Goal: Contribute content: Contribute content

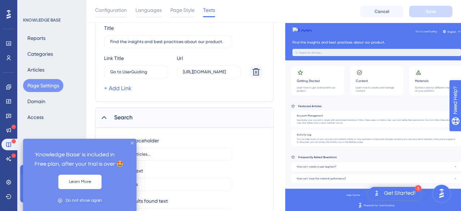
scroll to position [112, 0]
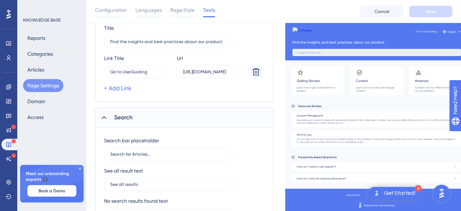
click at [93, 107] on div "Performance Users Engagement Widgets Feedback Product Updates Knowledge Base AI…" at bounding box center [273, 119] width 375 height 462
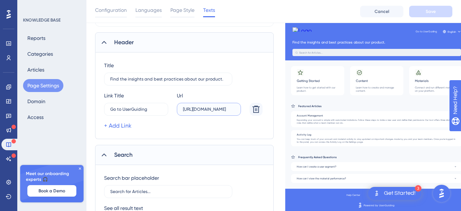
click at [234, 109] on input "[URL][DOMAIN_NAME]" at bounding box center [209, 109] width 52 height 5
drag, startPoint x: 224, startPoint y: 78, endPoint x: 76, endPoint y: 77, distance: 148.4
click at [110, 77] on input "Find the insights and best practices about our product." at bounding box center [168, 79] width 116 height 5
click at [265, 81] on div "Title Find the insights and best practices about our product." at bounding box center [184, 73] width 161 height 24
drag, startPoint x: 234, startPoint y: 109, endPoint x: 172, endPoint y: 117, distance: 63.2
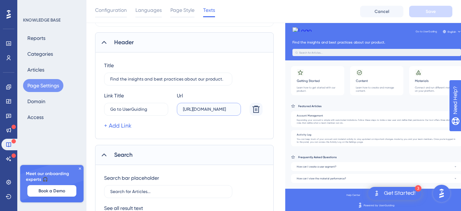
click at [183, 112] on input "[URL][DOMAIN_NAME]" at bounding box center [209, 109] width 52 height 5
type input "[URL][DOMAIN_NAME]"
paste input "text"
type input "[URL][DOMAIN_NAME]"
drag, startPoint x: 149, startPoint y: 109, endPoint x: 105, endPoint y: 107, distance: 44.7
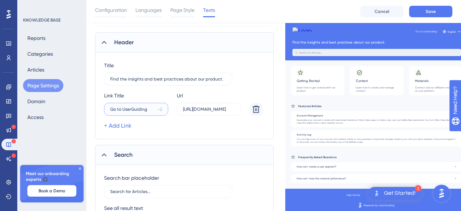
click at [110, 107] on input "Go to UserGuiding" at bounding box center [132, 109] width 45 height 5
type input "Go to UserGuiding"
type input "A"
type input "Voir le détail"
drag, startPoint x: 225, startPoint y: 77, endPoint x: 98, endPoint y: 89, distance: 127.0
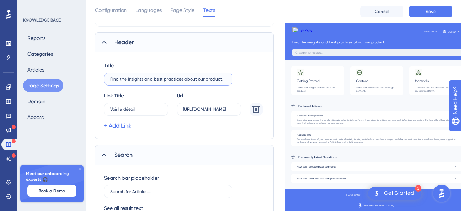
click at [110, 82] on input "Find the insights and best practices about our product." at bounding box center [168, 79] width 116 height 5
type input "Find the insights and best practices about our product."
type input "R"
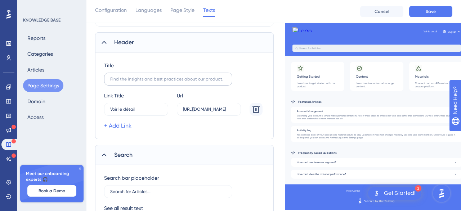
click at [121, 82] on label at bounding box center [168, 79] width 128 height 13
click at [121, 82] on input "text" at bounding box center [168, 79] width 116 height 5
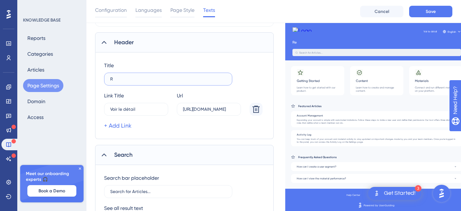
type input "R"
type input "Retrouvez les bonnes pratiques de l'outil"
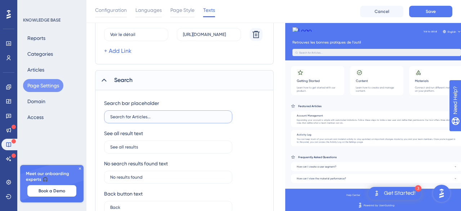
drag, startPoint x: 222, startPoint y: 116, endPoint x: 128, endPoint y: 120, distance: 93.7
click at [128, 120] on input "Search for Articles..." at bounding box center [168, 117] width 116 height 5
click at [167, 117] on input "Search for Articles..." at bounding box center [168, 117] width 116 height 5
drag, startPoint x: 167, startPoint y: 117, endPoint x: 88, endPoint y: 120, distance: 80.0
click at [110, 120] on input "Search for Articles..." at bounding box center [168, 117] width 116 height 5
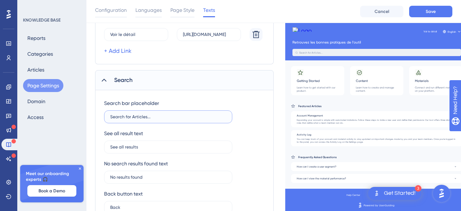
type input "Search for Articles..."
type input "Rechercher les articles"
drag, startPoint x: 150, startPoint y: 149, endPoint x: 95, endPoint y: 149, distance: 55.5
click at [110, 149] on input "See all results" at bounding box center [168, 147] width 116 height 5
type input "See all results"
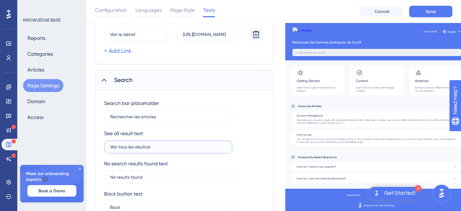
type input "Voir tous les résultats"
drag, startPoint x: 162, startPoint y: 176, endPoint x: 87, endPoint y: 174, distance: 75.3
click at [110, 175] on input "No results found" at bounding box center [168, 177] width 116 height 5
type input "No results found"
type input "Pas de résultats"
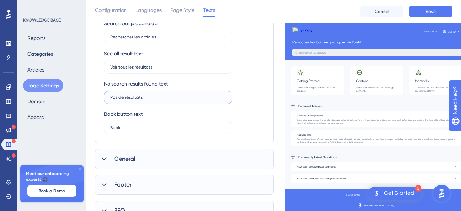
scroll to position [228, 0]
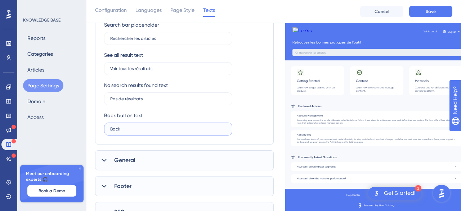
click at [189, 129] on input "Back" at bounding box center [168, 129] width 116 height 5
drag, startPoint x: 189, startPoint y: 129, endPoint x: 98, endPoint y: 133, distance: 91.9
click at [110, 132] on input "Back" at bounding box center [168, 129] width 116 height 5
click at [144, 126] on label "Back" at bounding box center [168, 129] width 128 height 13
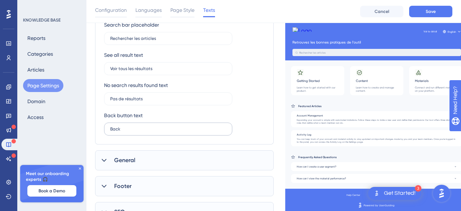
click at [144, 127] on input "Back" at bounding box center [168, 129] width 116 height 5
click at [144, 126] on label "Back" at bounding box center [168, 129] width 128 height 13
click at [144, 127] on input "Back" at bounding box center [168, 129] width 116 height 5
click at [144, 126] on label "Back" at bounding box center [168, 129] width 128 height 13
click at [144, 127] on input "Back" at bounding box center [168, 129] width 116 height 5
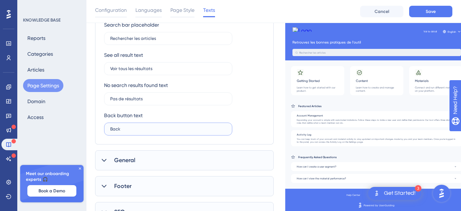
type input "Back"
type input "Retour"
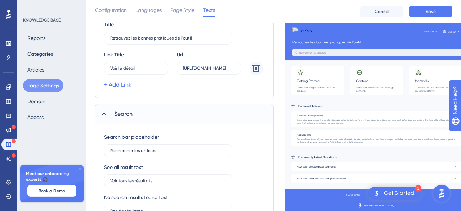
click at [108, 110] on div "Search" at bounding box center [184, 114] width 179 height 20
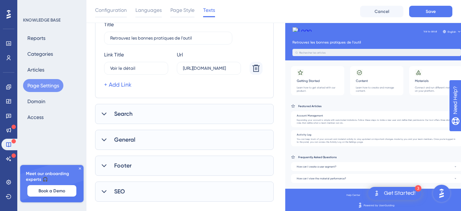
scroll to position [129, 0]
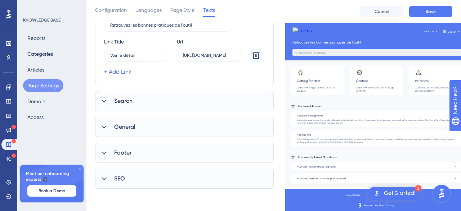
click at [106, 124] on icon at bounding box center [103, 127] width 7 height 7
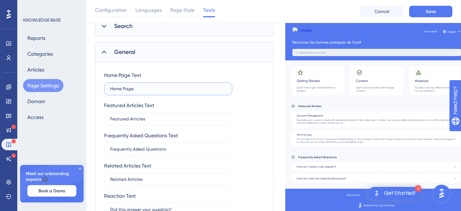
drag, startPoint x: 142, startPoint y: 88, endPoint x: 34, endPoint y: 87, distance: 107.7
click at [110, 87] on input "Home Page" at bounding box center [168, 88] width 116 height 5
type input "Home Page"
type input "Page d'accueil"
click at [151, 120] on input "Featured Articles" at bounding box center [168, 119] width 116 height 5
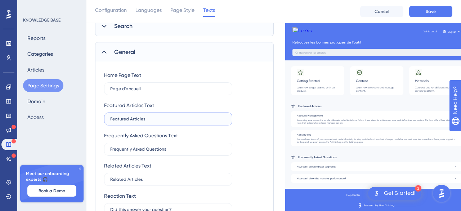
drag, startPoint x: 151, startPoint y: 120, endPoint x: 89, endPoint y: 125, distance: 61.8
click at [110, 122] on input "Featured Articles" at bounding box center [168, 119] width 116 height 5
type input "Featured Articles"
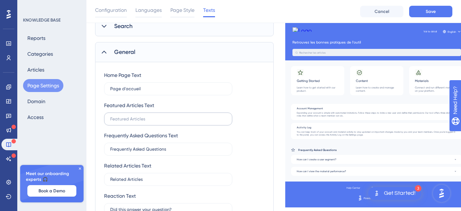
click at [194, 122] on label at bounding box center [168, 119] width 128 height 13
click at [194, 122] on input "text" at bounding box center [168, 119] width 116 height 5
click at [174, 120] on input "text" at bounding box center [168, 119] width 116 height 5
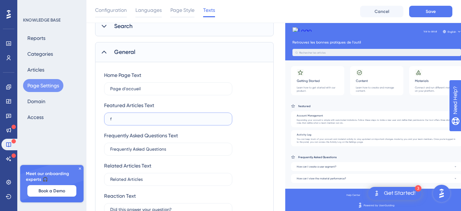
type input "f"
type input "Articles"
drag, startPoint x: 179, startPoint y: 149, endPoint x: 83, endPoint y: 152, distance: 95.8
click at [110, 152] on input "Frequently Asked Questions" at bounding box center [168, 149] width 116 height 5
type input "Frequently Asked Questions"
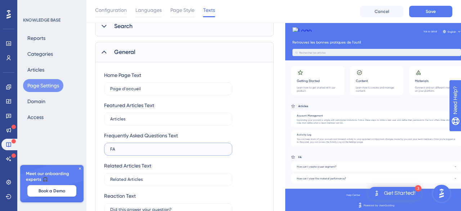
type input "FAQ"
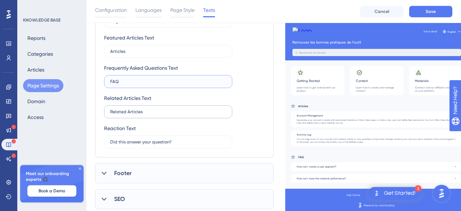
scroll to position [279, 0]
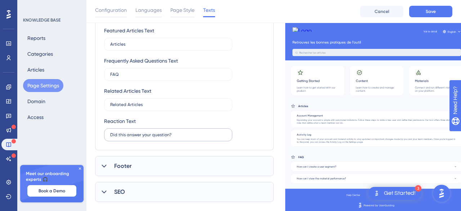
drag, startPoint x: 185, startPoint y: 138, endPoint x: 106, endPoint y: 131, distance: 79.2
click at [106, 131] on label "Did this answer your question?" at bounding box center [168, 135] width 128 height 13
click at [184, 135] on input "Did this answer your question?" at bounding box center [168, 135] width 116 height 5
drag, startPoint x: 184, startPoint y: 135, endPoint x: 96, endPoint y: 146, distance: 88.5
click at [110, 138] on input "Did this answer your question?" at bounding box center [168, 135] width 116 height 5
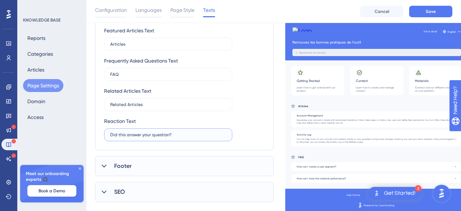
type input "Did this answer your question?"
type input "Est-ce que cela répond à votre question ?"
drag, startPoint x: 143, startPoint y: 105, endPoint x: 97, endPoint y: 97, distance: 47.1
click at [110, 102] on input "Related Articles" at bounding box center [168, 104] width 116 height 5
type input "Related Articles"
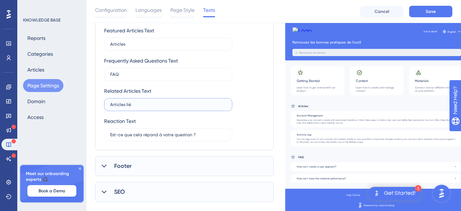
type input "Articles liés"
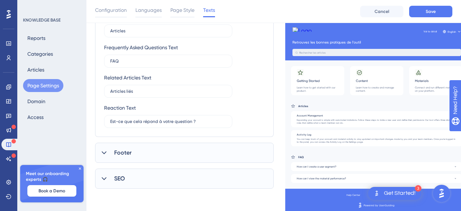
click at [99, 151] on div "Footer" at bounding box center [184, 153] width 179 height 20
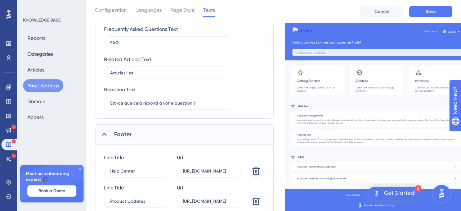
scroll to position [367, 0]
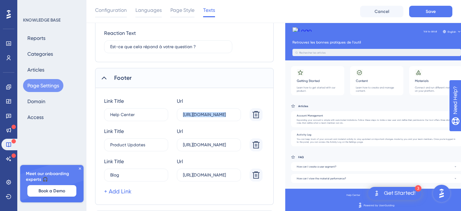
drag, startPoint x: 180, startPoint y: 114, endPoint x: 267, endPoint y: 111, distance: 87.2
click at [241, 114] on label "[URL][DOMAIN_NAME]" at bounding box center [209, 114] width 64 height 13
click at [229, 115] on input "[URL][DOMAIN_NAME]" at bounding box center [209, 114] width 52 height 5
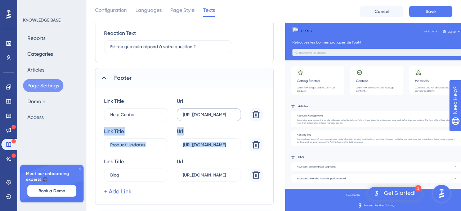
drag, startPoint x: 181, startPoint y: 114, endPoint x: 203, endPoint y: 120, distance: 23.3
click at [241, 121] on label "[URL][DOMAIN_NAME]" at bounding box center [209, 114] width 64 height 13
click at [187, 113] on input "[URL][DOMAIN_NAME]" at bounding box center [209, 114] width 52 height 5
drag, startPoint x: 182, startPoint y: 113, endPoint x: 231, endPoint y: 118, distance: 49.2
click at [231, 118] on label "[URL][DOMAIN_NAME]" at bounding box center [209, 114] width 64 height 13
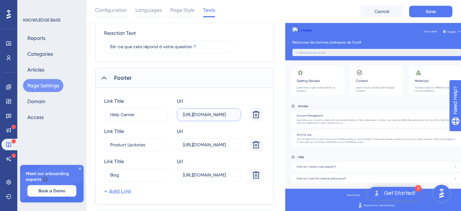
drag, startPoint x: 232, startPoint y: 115, endPoint x: 236, endPoint y: 114, distance: 3.8
click at [233, 115] on input "[URL][DOMAIN_NAME]" at bounding box center [209, 114] width 52 height 5
click at [236, 114] on label "[URL][DOMAIN_NAME]" at bounding box center [209, 114] width 64 height 13
click at [235, 114] on input "[URL][DOMAIN_NAME]" at bounding box center [209, 114] width 52 height 5
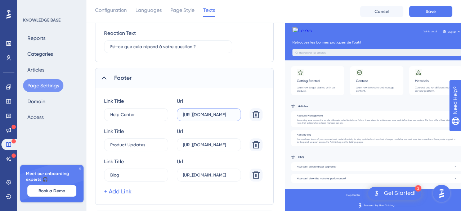
click at [232, 116] on input "[URL][DOMAIN_NAME]" at bounding box center [209, 114] width 52 height 5
drag, startPoint x: 234, startPoint y: 115, endPoint x: 177, endPoint y: 109, distance: 57.5
click at [183, 112] on input "[URL][DOMAIN_NAME]" at bounding box center [209, 114] width 52 height 5
type input "[URL][DOMAIN_NAME]"
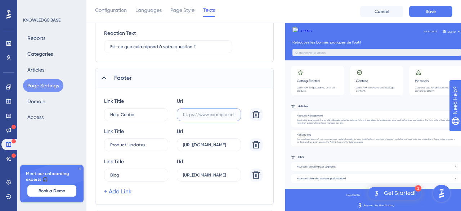
paste input "text"
type input "[URL][DOMAIN_NAME]"
click at [228, 144] on input "[URL][DOMAIN_NAME]" at bounding box center [209, 145] width 52 height 5
drag, startPoint x: 184, startPoint y: 145, endPoint x: 251, endPoint y: 146, distance: 67.7
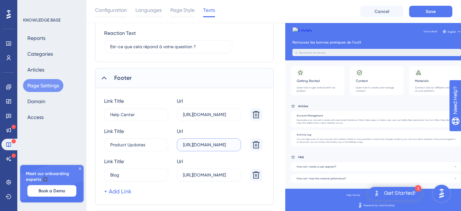
click at [235, 146] on input "[URL][DOMAIN_NAME]" at bounding box center [209, 145] width 52 height 5
type input "[URL][DOMAIN_NAME]"
paste input "text"
type input "[URL][DOMAIN_NAME]"
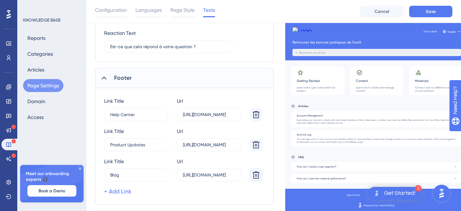
click at [261, 175] on button at bounding box center [256, 175] width 13 height 13
click at [105, 192] on icon at bounding box center [103, 190] width 7 height 7
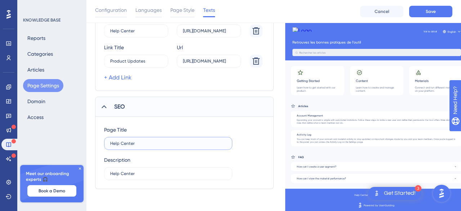
drag, startPoint x: 142, startPoint y: 144, endPoint x: 103, endPoint y: 143, distance: 39.6
click at [110, 143] on input "Help Center" at bounding box center [168, 143] width 116 height 5
click at [105, 108] on icon at bounding box center [103, 106] width 7 height 7
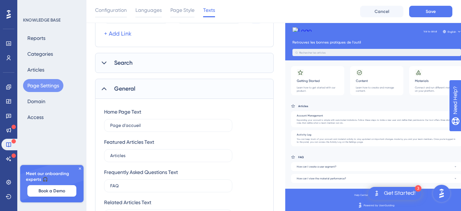
scroll to position [117, 0]
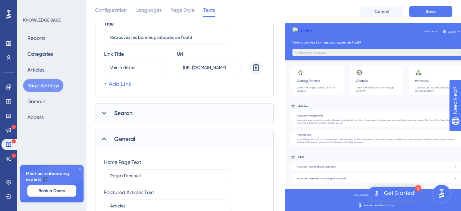
click at [100, 140] on div at bounding box center [104, 139] width 9 height 9
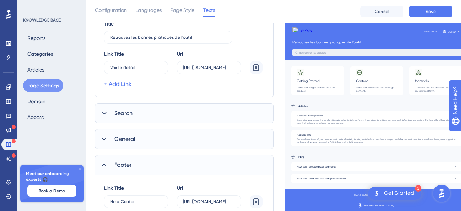
click at [104, 115] on icon at bounding box center [103, 113] width 7 height 7
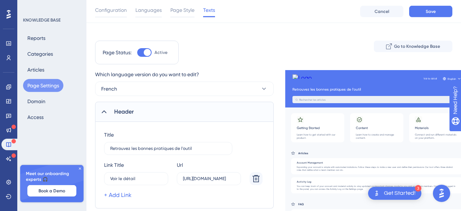
scroll to position [4, 0]
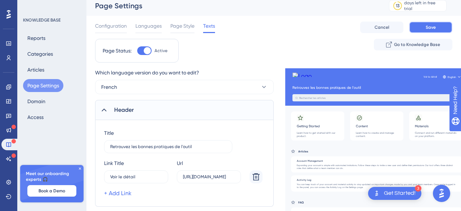
click at [421, 30] on button "Save" at bounding box center [430, 28] width 43 height 12
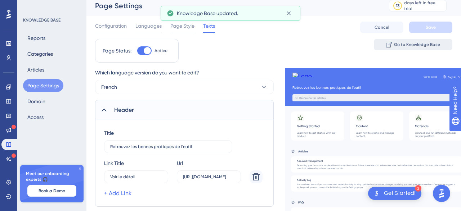
click at [423, 46] on span "Go to Knowledge Base" at bounding box center [417, 45] width 46 height 6
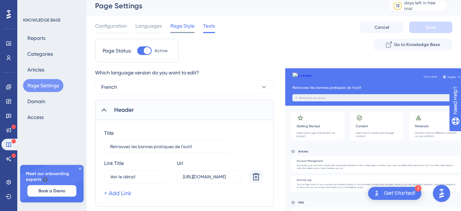
click at [184, 23] on span "Page Style" at bounding box center [182, 26] width 24 height 9
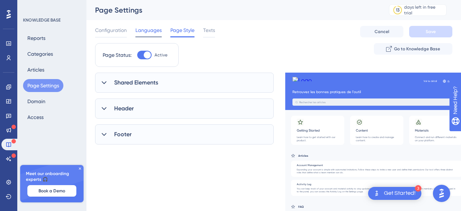
click at [149, 30] on span "Languages" at bounding box center [148, 30] width 26 height 9
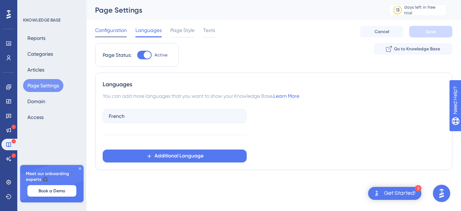
click at [123, 31] on span "Configuration" at bounding box center [111, 30] width 32 height 9
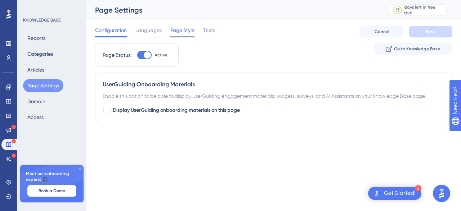
click at [179, 33] on span "Page Style" at bounding box center [182, 30] width 24 height 9
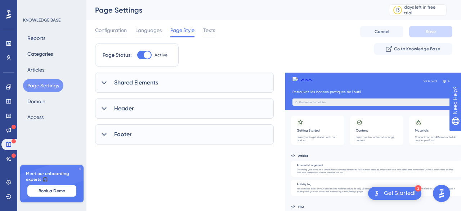
scroll to position [53, 0]
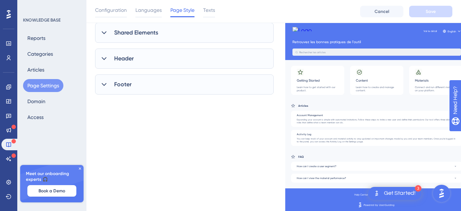
click at [107, 28] on div at bounding box center [104, 32] width 9 height 9
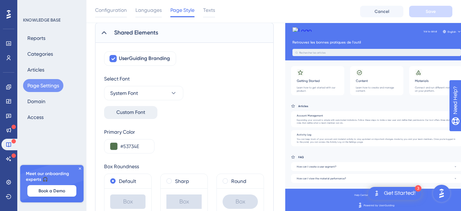
scroll to position [174, 0]
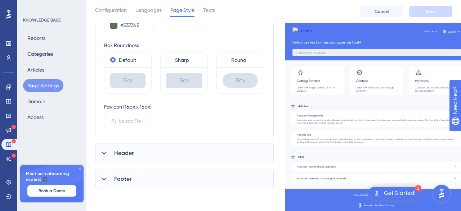
drag, startPoint x: 117, startPoint y: 154, endPoint x: 114, endPoint y: 149, distance: 5.5
click at [115, 153] on span "Header" at bounding box center [123, 153] width 19 height 9
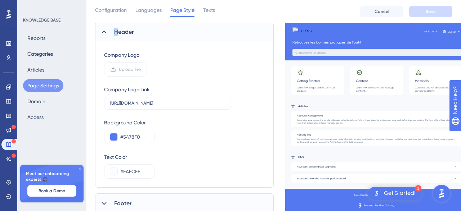
scroll to position [320, 0]
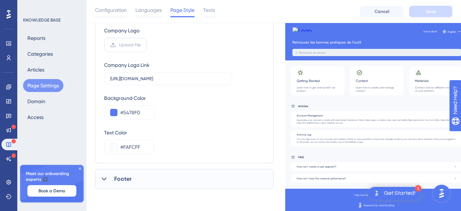
click at [133, 44] on span "Upload File" at bounding box center [130, 45] width 22 height 6
click at [141, 45] on input "Upload File" at bounding box center [141, 45] width 0 height 0
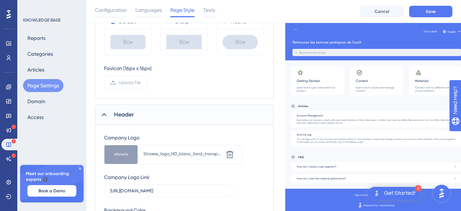
scroll to position [100, 0]
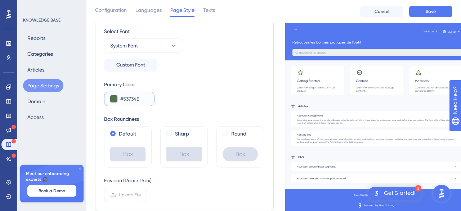
drag, startPoint x: 144, startPoint y: 96, endPoint x: 120, endPoint y: 97, distance: 24.9
click at [120, 97] on input "#53734E" at bounding box center [134, 99] width 28 height 9
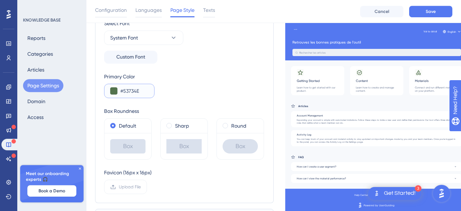
scroll to position [325, 0]
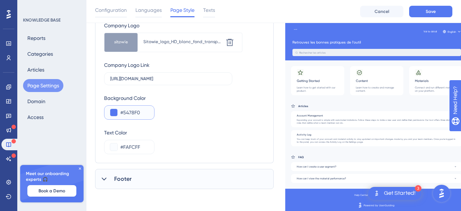
drag, startPoint x: 144, startPoint y: 110, endPoint x: 106, endPoint y: 115, distance: 38.8
click at [120, 115] on input "#5478F0" at bounding box center [134, 112] width 28 height 9
paste input "53734"
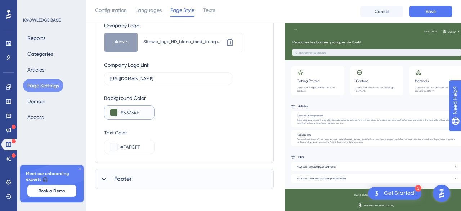
type input "#53734E"
click at [196, 120] on div "Company Logo Upload new image Sitowie_logo_HD_blanc_fond_transparant.png Delete…" at bounding box center [184, 87] width 161 height 133
click at [427, 11] on span "Save" at bounding box center [431, 12] width 10 height 6
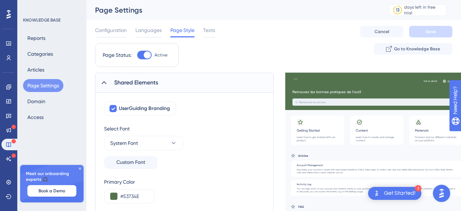
scroll to position [37, 0]
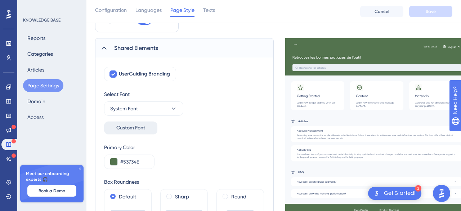
click at [157, 129] on button "Custom Font" at bounding box center [130, 128] width 53 height 13
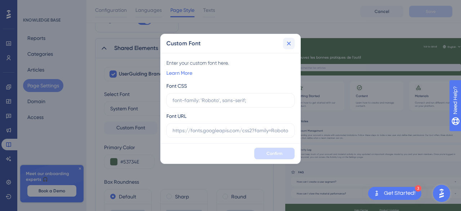
click at [291, 44] on icon at bounding box center [288, 43] width 7 height 7
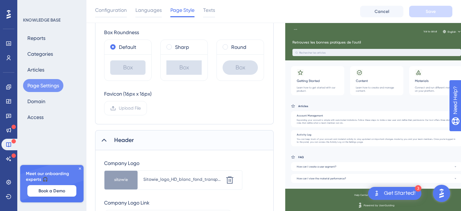
scroll to position [300, 0]
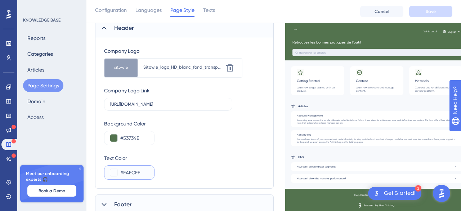
click at [144, 171] on input "#FAFCFF" at bounding box center [134, 173] width 28 height 9
click at [178, 140] on div "Background Color #53734E" at bounding box center [184, 133] width 161 height 26
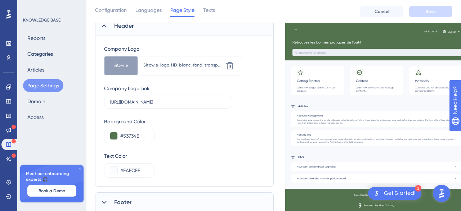
scroll to position [325, 0]
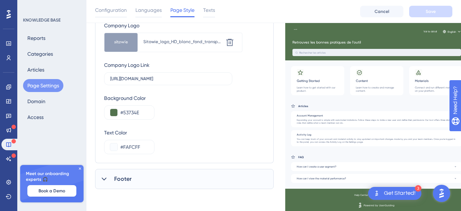
click at [158, 183] on div "Footer" at bounding box center [184, 179] width 179 height 20
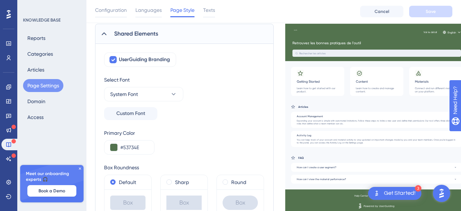
scroll to position [14, 0]
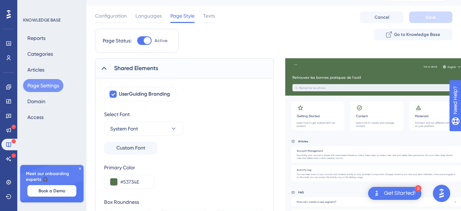
click at [107, 69] on icon at bounding box center [103, 68] width 7 height 7
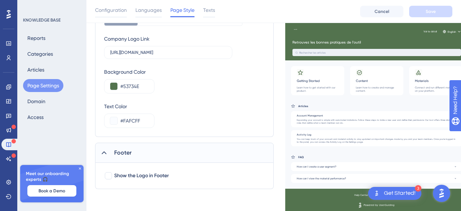
scroll to position [23, 0]
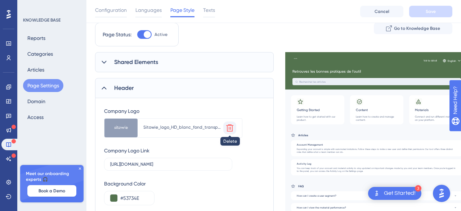
click at [228, 127] on icon at bounding box center [229, 128] width 9 height 9
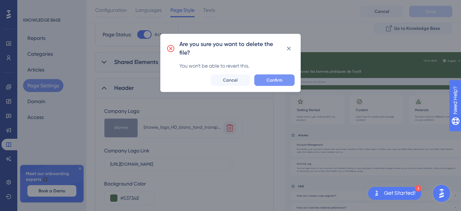
click at [281, 80] on span "Confirm" at bounding box center [274, 80] width 16 height 6
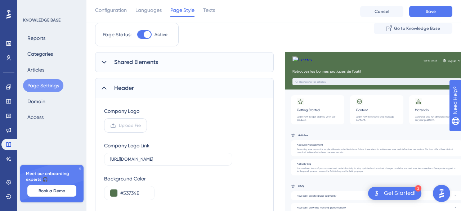
click at [137, 128] on label "Upload File" at bounding box center [125, 125] width 43 height 14
click at [141, 126] on input "Upload File" at bounding box center [141, 126] width 0 height 0
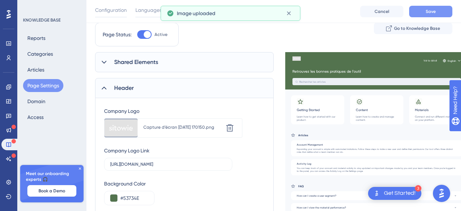
click at [421, 10] on button "Save" at bounding box center [430, 12] width 43 height 12
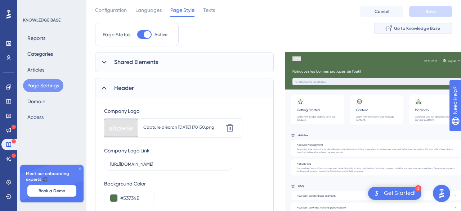
click at [420, 27] on span "Go to Knowledge Base" at bounding box center [417, 29] width 46 height 6
click at [227, 127] on icon at bounding box center [229, 128] width 7 height 7
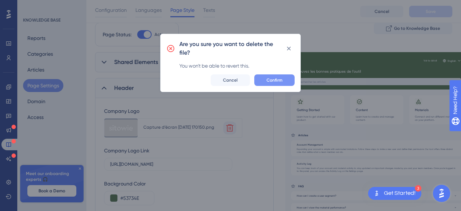
click at [272, 76] on button "Confirm" at bounding box center [274, 81] width 40 height 12
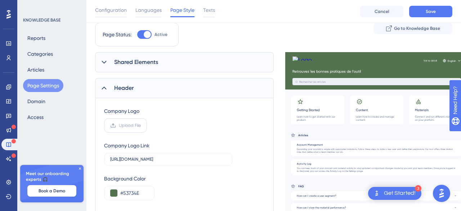
click at [118, 126] on label "Upload File" at bounding box center [125, 125] width 43 height 14
click at [141, 126] on input "Upload File" at bounding box center [141, 126] width 0 height 0
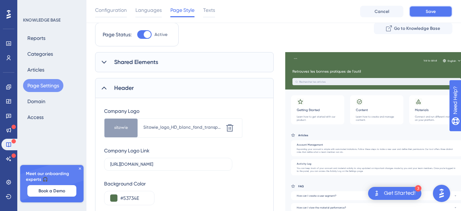
click at [448, 12] on button "Save" at bounding box center [430, 12] width 43 height 12
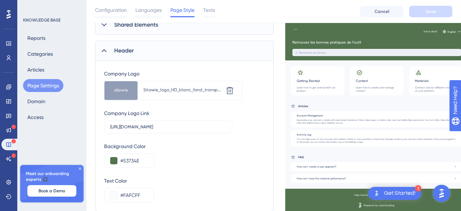
scroll to position [136, 0]
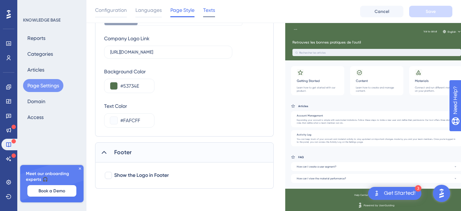
click at [212, 10] on span "Texts" at bounding box center [209, 10] width 12 height 9
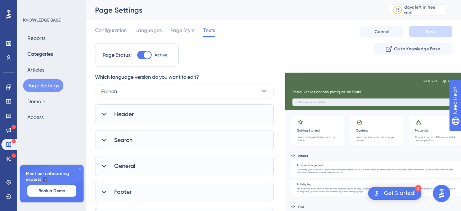
click at [143, 121] on div "Header" at bounding box center [184, 114] width 179 height 20
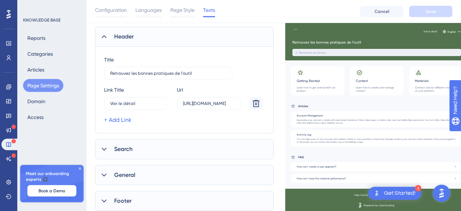
scroll to position [126, 0]
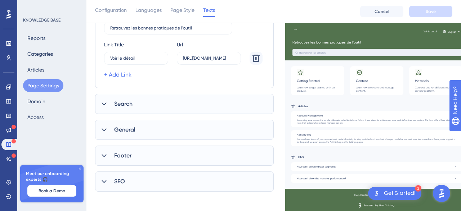
click at [143, 105] on div "Search" at bounding box center [184, 104] width 179 height 20
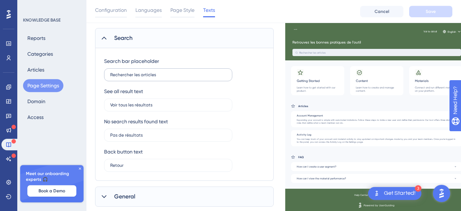
scroll to position [262, 0]
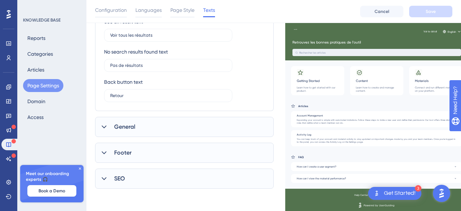
click at [142, 186] on div "SEO" at bounding box center [184, 179] width 179 height 20
click at [60, 53] on div "Reports Categories Articles Page Settings Domain Access" at bounding box center [52, 78] width 58 height 92
click at [48, 57] on button "Categories" at bounding box center [40, 54] width 34 height 13
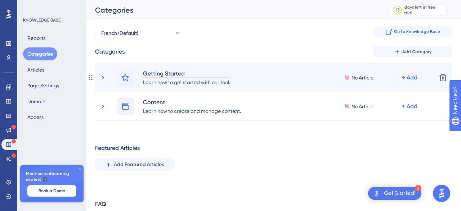
click at [183, 72] on div "Getting Started" at bounding box center [187, 73] width 88 height 9
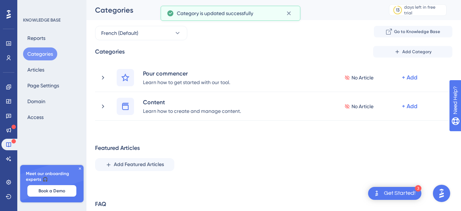
click at [230, 84] on div "Learn how to get started with our tool." at bounding box center [187, 82] width 88 height 9
click at [204, 103] on div "Content" at bounding box center [192, 102] width 99 height 9
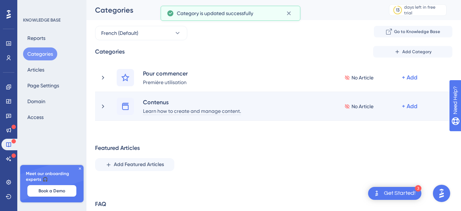
click at [216, 111] on div "Learn how to create and manage content." at bounding box center [192, 111] width 99 height 9
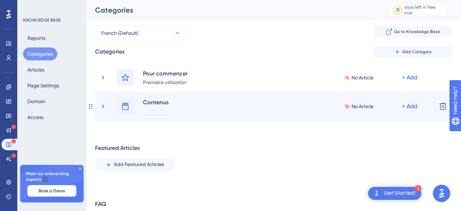
click at [160, 112] on div at bounding box center [156, 111] width 26 height 9
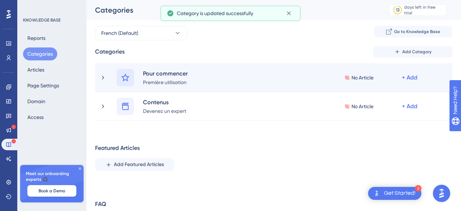
click at [122, 78] on icon at bounding box center [125, 77] width 9 height 9
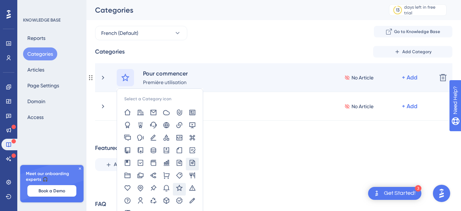
scroll to position [45, 0]
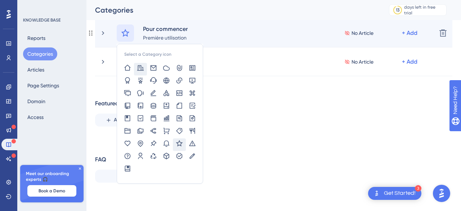
click at [146, 70] on div at bounding box center [140, 69] width 13 height 13
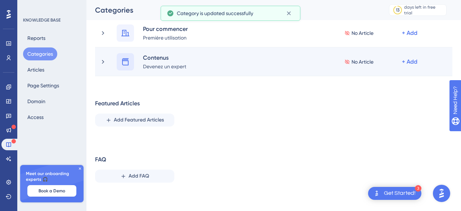
click at [121, 62] on icon at bounding box center [125, 62] width 9 height 9
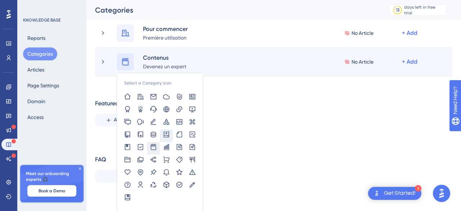
click at [171, 133] on div at bounding box center [166, 136] width 13 height 13
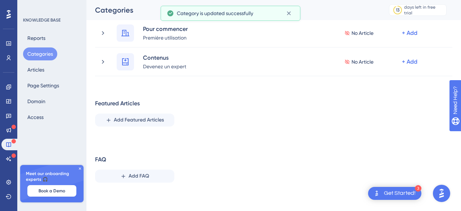
click at [54, 66] on div "Reports Categories Articles Page Settings Domain Access" at bounding box center [52, 78] width 58 height 92
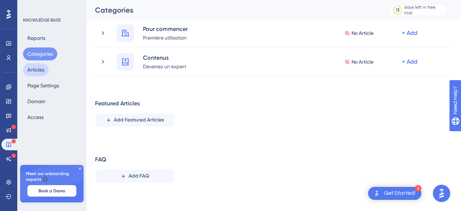
click at [47, 71] on button "Articles" at bounding box center [36, 69] width 26 height 13
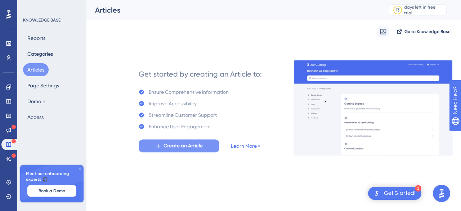
click at [190, 151] on button "Create an Article" at bounding box center [179, 146] width 81 height 13
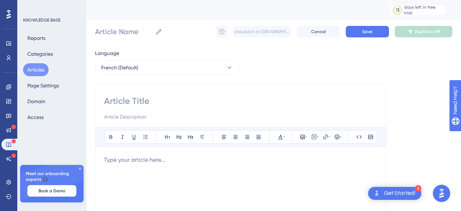
click at [177, 98] on input at bounding box center [240, 101] width 273 height 12
click at [126, 102] on input at bounding box center [240, 101] width 273 height 12
type input "Connexion"
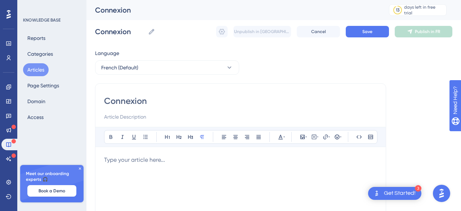
click at [131, 116] on input at bounding box center [240, 117] width 273 height 9
click at [117, 118] on input at bounding box center [240, 117] width 273 height 9
type input "Comment me connecter à Predibat ?"
click at [127, 159] on p at bounding box center [240, 160] width 273 height 9
click at [113, 158] on span "La page de connexion" at bounding box center [133, 160] width 59 height 7
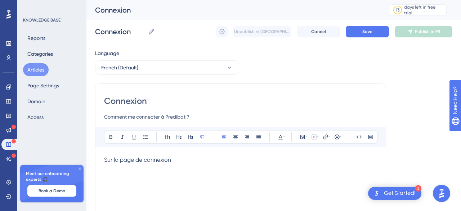
click at [188, 158] on p "Sur la page de connexion" at bounding box center [240, 160] width 273 height 9
click at [306, 136] on icon at bounding box center [305, 137] width 1 height 6
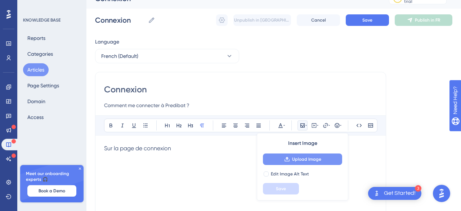
scroll to position [12, 0]
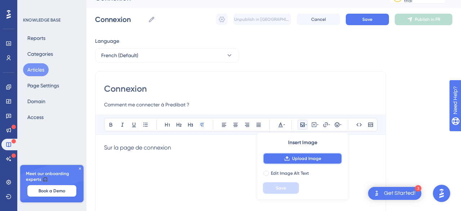
click at [297, 160] on span "Upload Image" at bounding box center [306, 159] width 29 height 6
click at [301, 172] on span "Edit Image Alt Text" at bounding box center [290, 174] width 38 height 6
checkbox input "true"
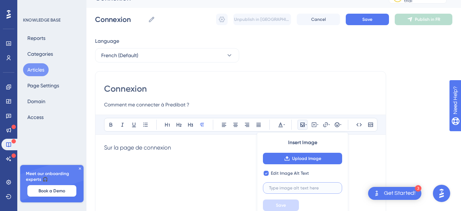
click at [307, 188] on input "text" at bounding box center [302, 188] width 67 height 5
click at [332, 157] on button "Upload Image" at bounding box center [302, 159] width 79 height 12
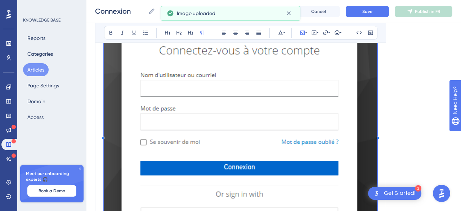
scroll to position [285, 0]
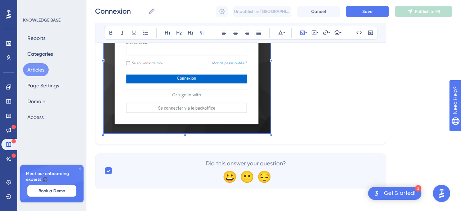
click at [209, 76] on span at bounding box center [187, 59] width 166 height 154
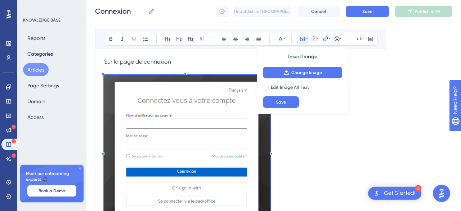
scroll to position [75, 0]
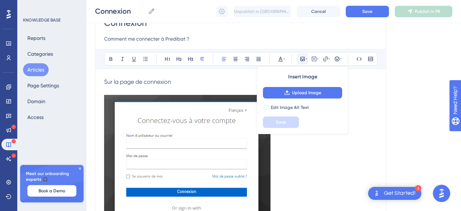
click at [221, 84] on p "Sur la page de connexion" at bounding box center [240, 82] width 273 height 9
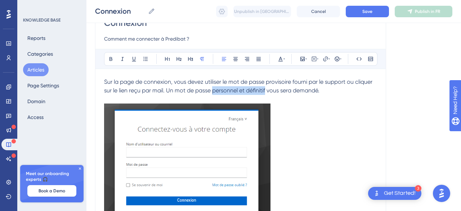
drag, startPoint x: 212, startPoint y: 90, endPoint x: 259, endPoint y: 89, distance: 46.5
click at [265, 88] on span "Sur la page de connexion, vous devez utiliser le mot de passe provisoire fourni…" at bounding box center [239, 86] width 270 height 15
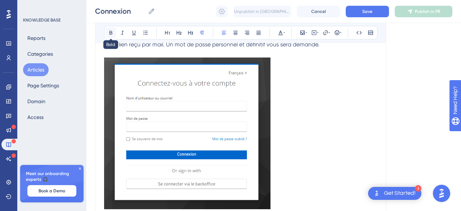
click at [115, 63] on div "Bold Italic Underline Bullet Point Heading 1 Heading 2 Heading 3 Normal Align L…" at bounding box center [240, 107] width 273 height 209
click at [341, 86] on p at bounding box center [240, 135] width 273 height 154
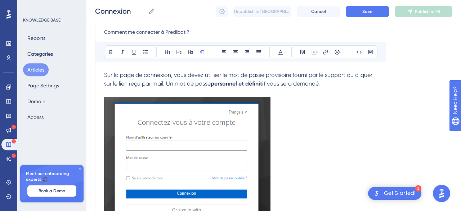
scroll to position [46, 0]
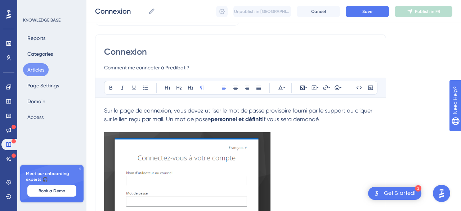
click at [346, 118] on p "Sur la page de connexion, vous devez utiliser le mot de passe provisoire fourni…" at bounding box center [240, 115] width 273 height 17
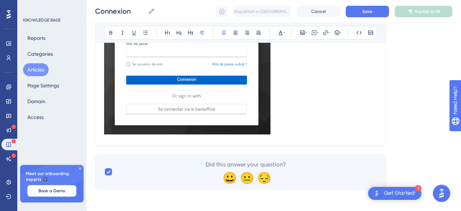
click at [309, 133] on p at bounding box center [240, 60] width 273 height 154
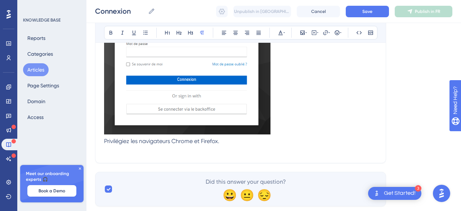
click at [109, 149] on p at bounding box center [240, 150] width 273 height 9
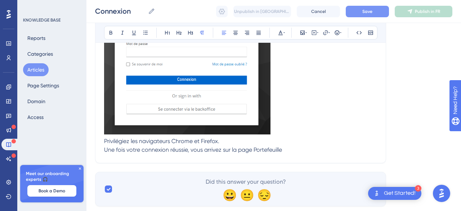
click at [385, 11] on button "Save" at bounding box center [367, 12] width 43 height 12
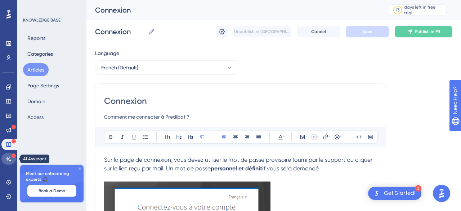
click at [10, 156] on link at bounding box center [8, 159] width 14 height 12
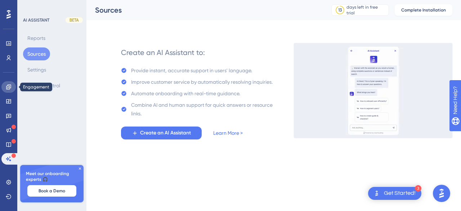
click at [8, 88] on icon at bounding box center [9, 87] width 6 height 6
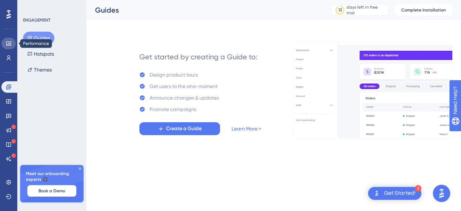
click at [7, 46] on link at bounding box center [8, 44] width 14 height 12
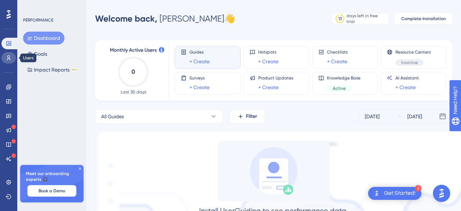
click at [6, 59] on icon at bounding box center [9, 58] width 6 height 6
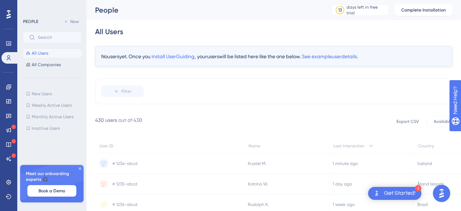
click at [80, 169] on icon at bounding box center [80, 169] width 2 height 2
